Goal: Task Accomplishment & Management: Manage account settings

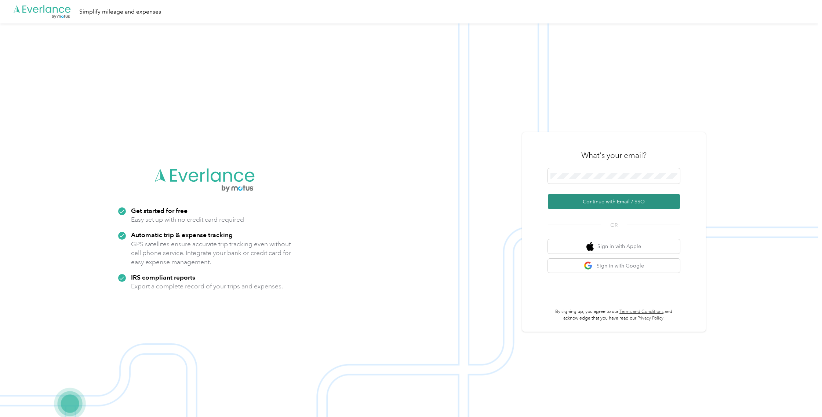
click at [605, 203] on button "Continue with Email / SSO" at bounding box center [614, 201] width 132 height 15
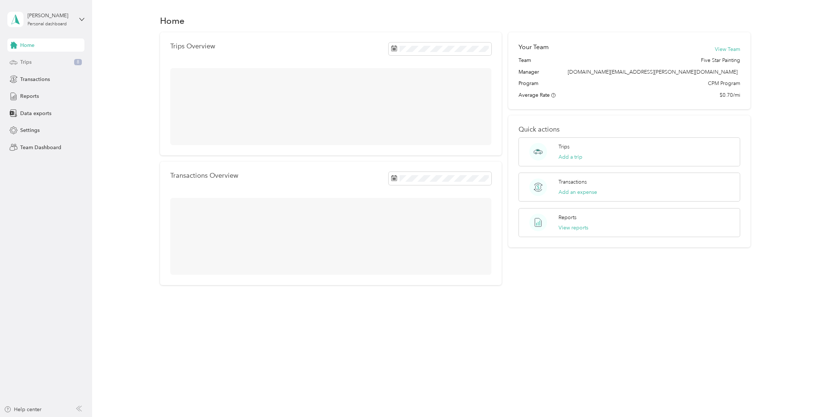
click at [52, 64] on div "Trips 8" at bounding box center [45, 62] width 77 height 13
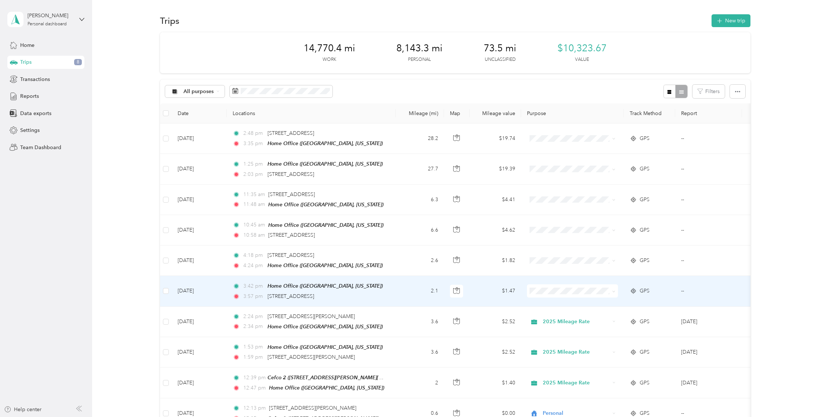
click at [571, 302] on span "2025 Mileage Rate" at bounding box center [579, 304] width 68 height 8
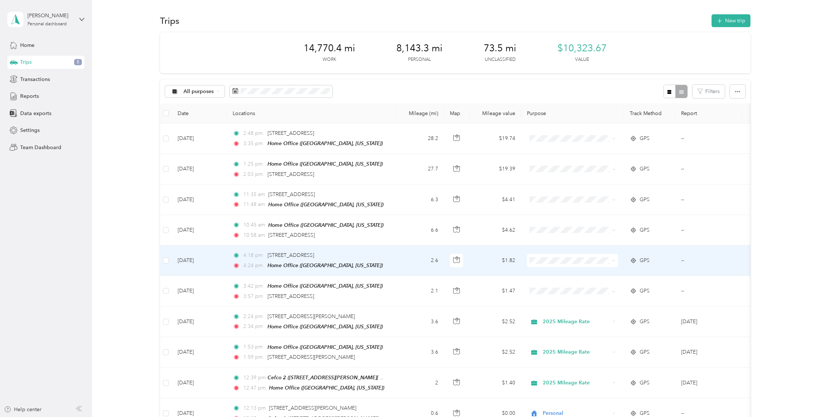
click at [614, 261] on icon at bounding box center [613, 260] width 3 height 3
click at [602, 272] on span "2025 Mileage Rate" at bounding box center [579, 274] width 68 height 8
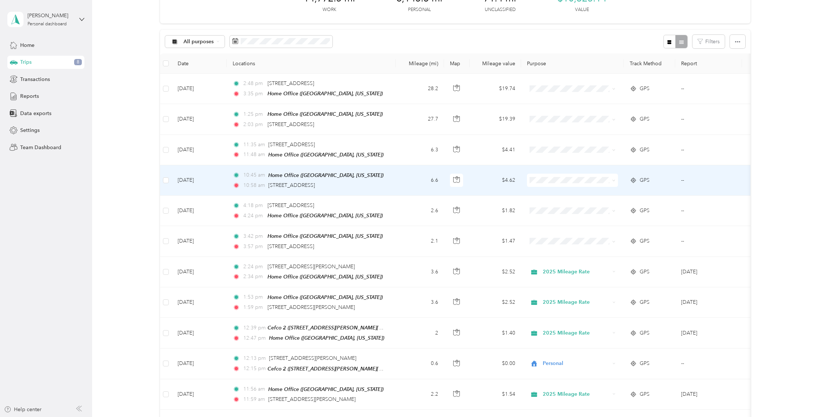
scroll to position [10, 0]
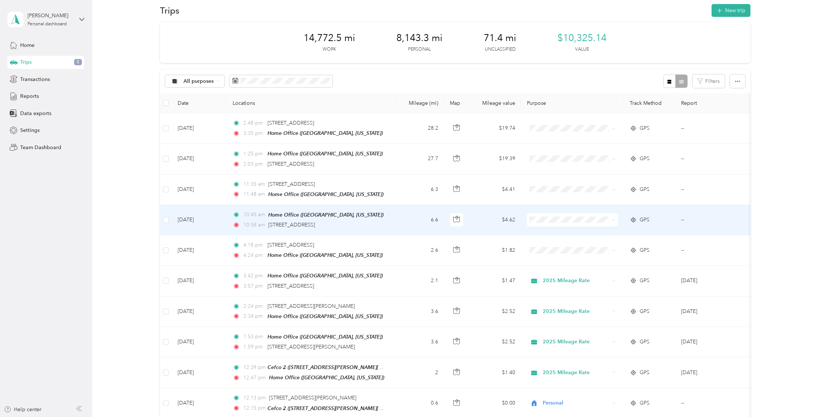
click at [614, 220] on icon at bounding box center [614, 220] width 2 height 1
click at [590, 232] on span "2025 Mileage Rate" at bounding box center [579, 231] width 68 height 8
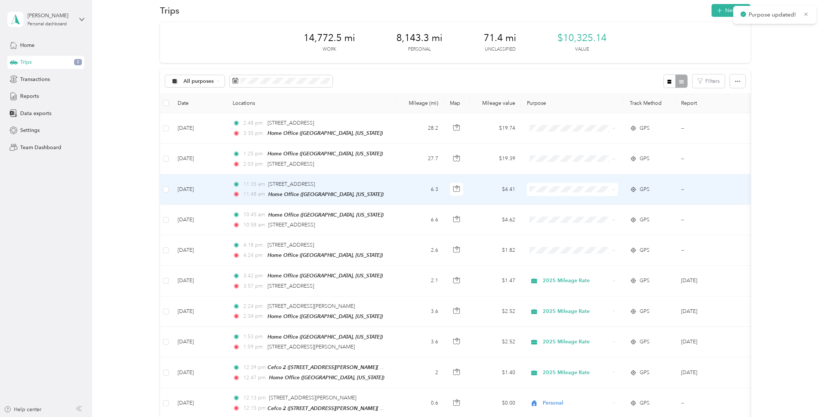
click at [586, 192] on span at bounding box center [572, 189] width 91 height 13
click at [614, 191] on icon at bounding box center [613, 189] width 3 height 3
click at [596, 201] on span "2025 Mileage Rate" at bounding box center [579, 201] width 68 height 8
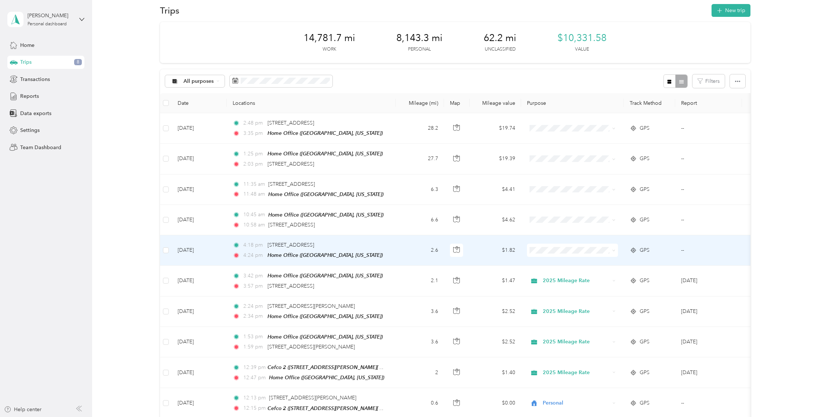
click at [614, 252] on icon at bounding box center [613, 250] width 3 height 3
click at [583, 264] on span "2025 Mileage Rate" at bounding box center [579, 264] width 68 height 8
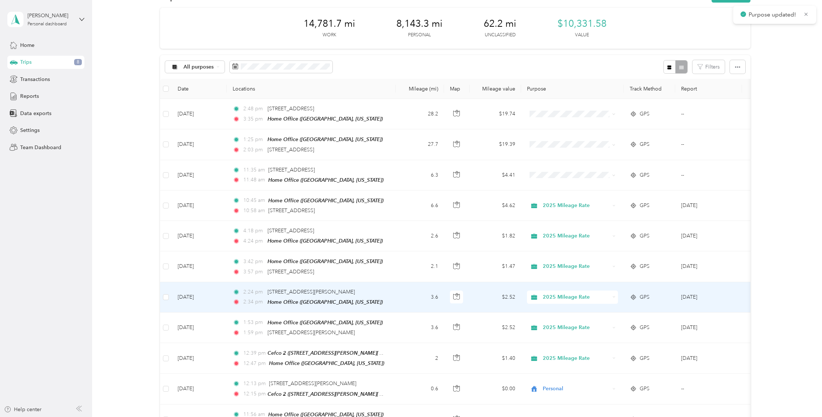
scroll to position [0, 0]
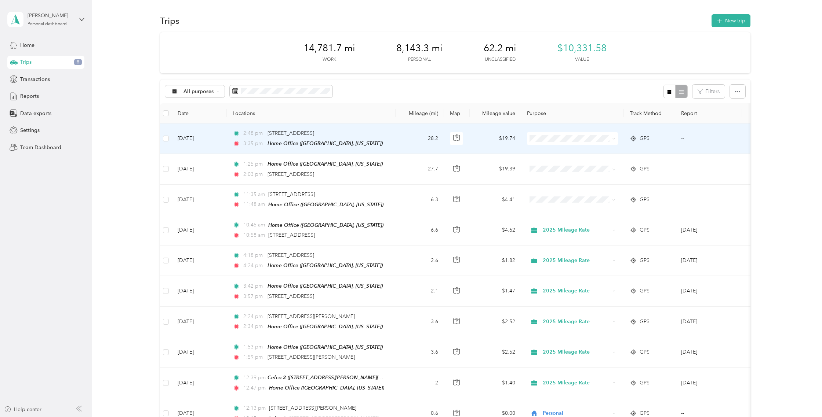
click at [617, 139] on span at bounding box center [572, 138] width 91 height 13
click at [584, 153] on span "2025 Mileage Rate" at bounding box center [579, 153] width 68 height 8
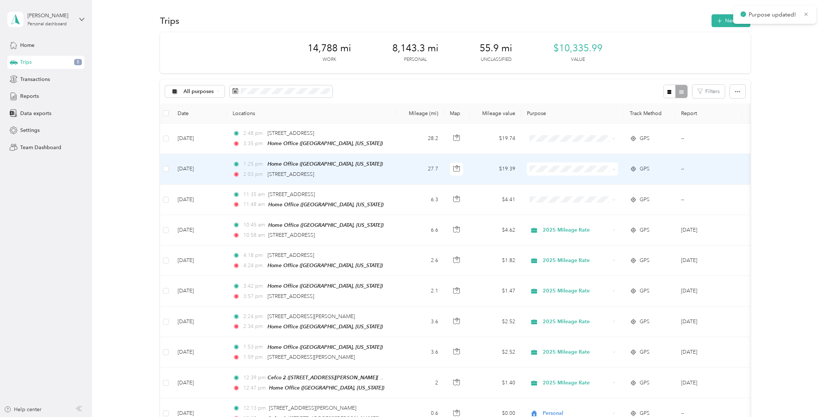
drag, startPoint x: 602, startPoint y: 172, endPoint x: 614, endPoint y: 171, distance: 12.5
click at [602, 172] on span at bounding box center [572, 169] width 91 height 13
click at [615, 171] on span at bounding box center [613, 169] width 3 height 6
click at [616, 171] on span at bounding box center [572, 169] width 91 height 13
click at [614, 170] on icon at bounding box center [613, 169] width 3 height 3
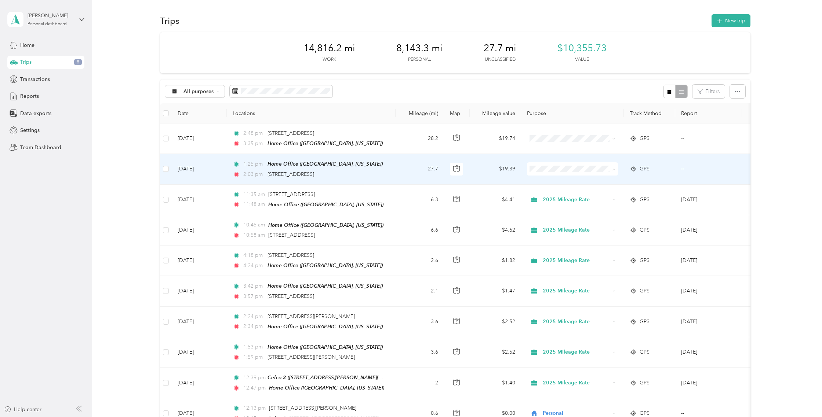
click at [576, 179] on span "2025 Mileage Rate" at bounding box center [579, 183] width 68 height 8
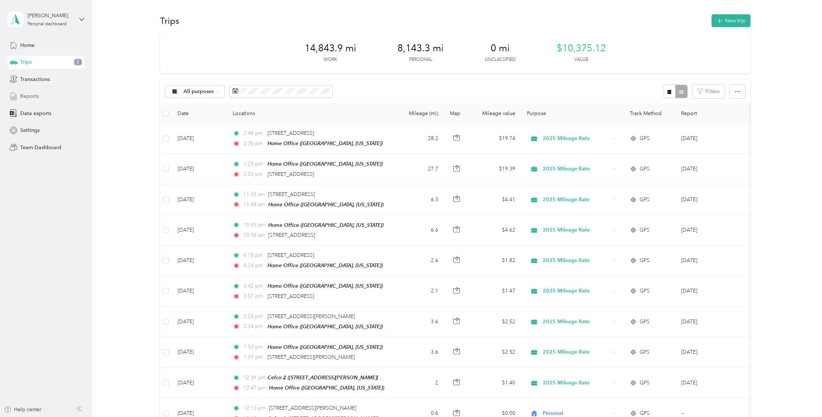
click at [25, 97] on span "Reports" at bounding box center [29, 96] width 19 height 8
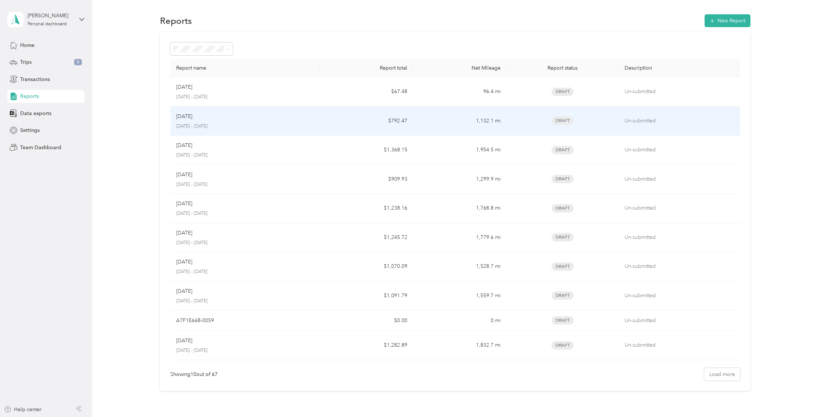
click at [322, 116] on td "$792.47" at bounding box center [367, 121] width 94 height 29
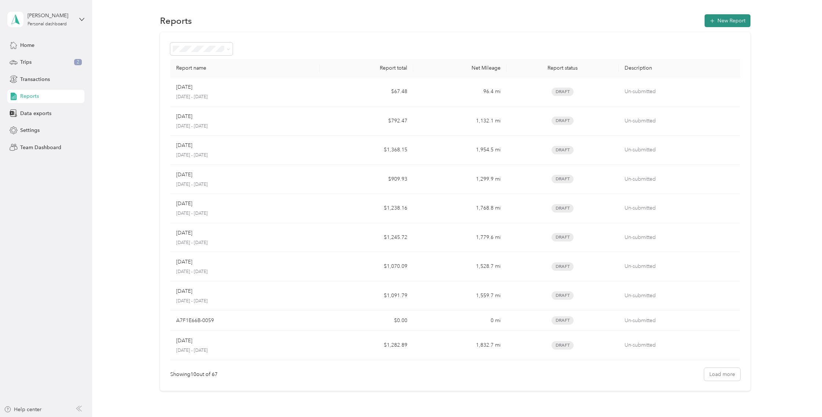
click at [739, 18] on button "New Report" at bounding box center [727, 20] width 46 height 13
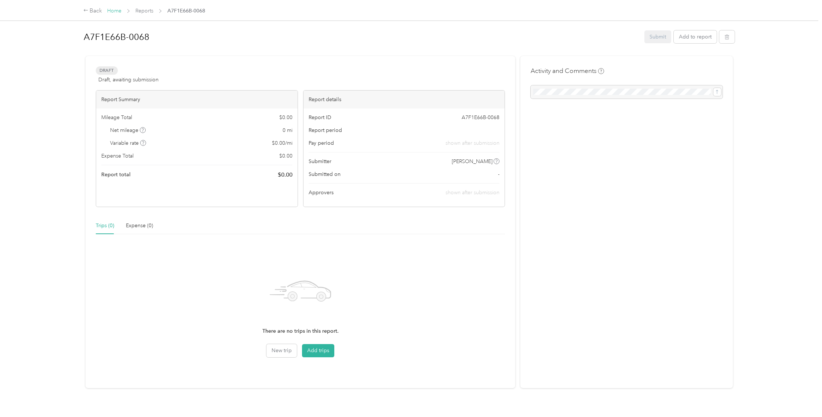
click at [114, 11] on link "Home" at bounding box center [114, 11] width 14 height 6
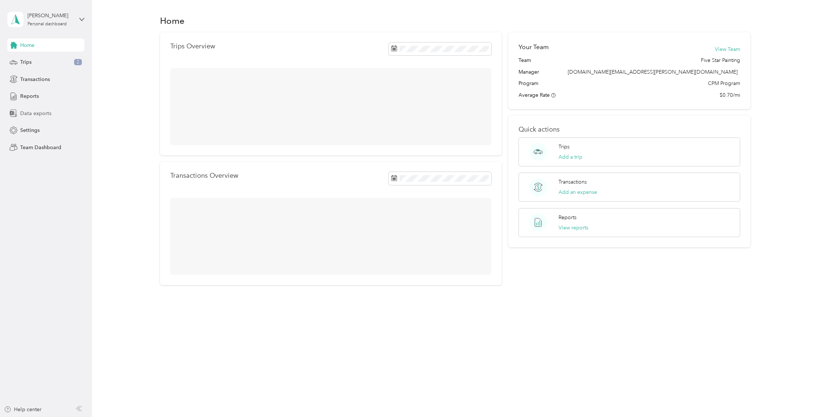
click at [44, 113] on span "Data exports" at bounding box center [35, 114] width 31 height 8
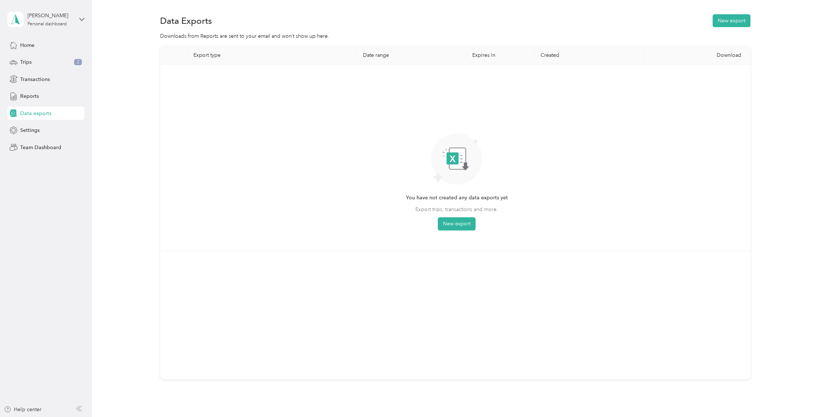
click at [458, 213] on span "Export trips, transactions and more." at bounding box center [456, 210] width 83 height 8
click at [460, 226] on button "New export" at bounding box center [457, 224] width 38 height 13
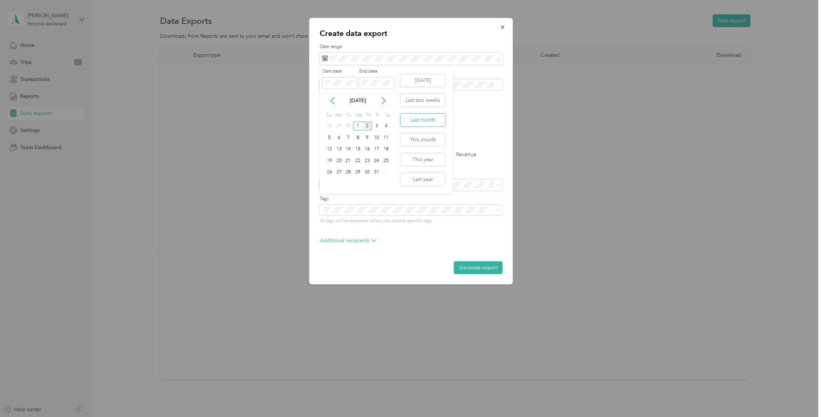
click at [435, 121] on button "Last month" at bounding box center [422, 120] width 45 height 13
click at [488, 269] on button "Generate export" at bounding box center [478, 268] width 49 height 13
